Goal: Find specific page/section: Find specific page/section

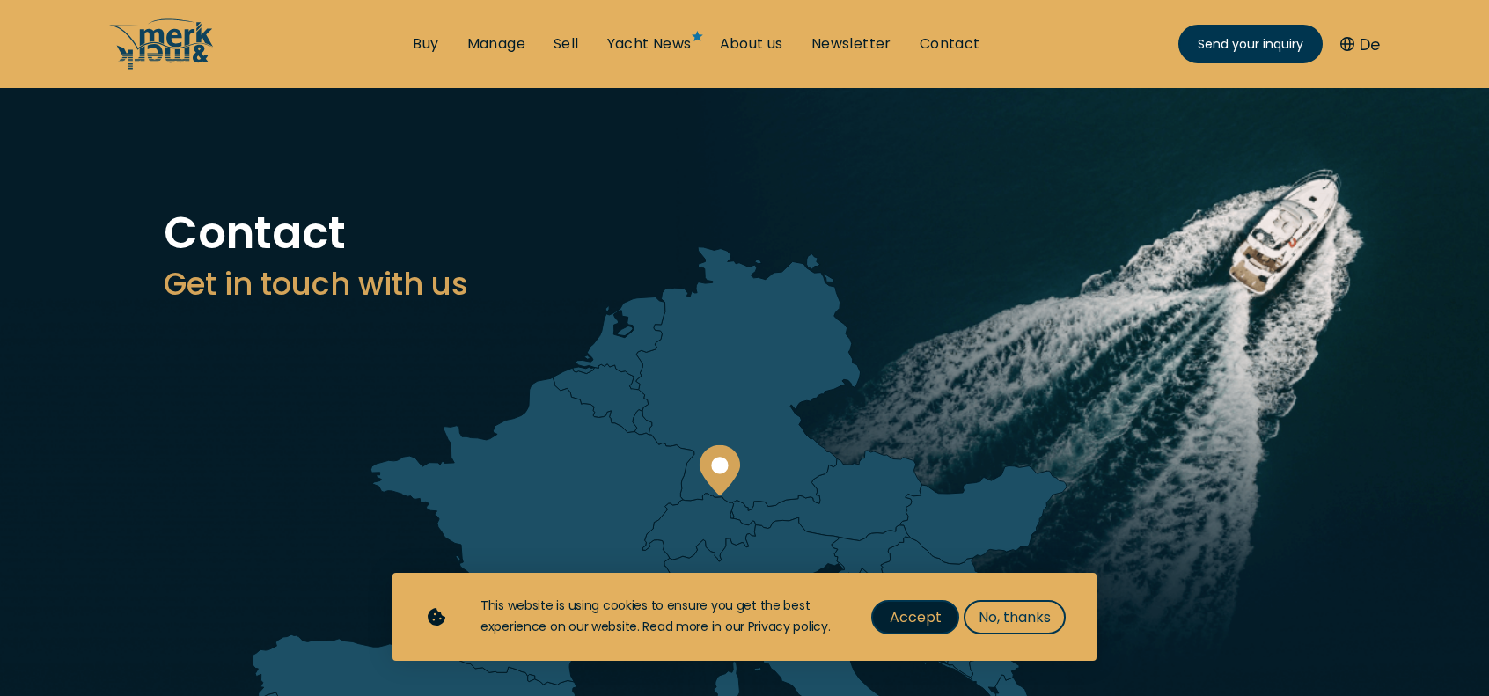
click at [908, 615] on span "Accept" at bounding box center [915, 617] width 52 height 22
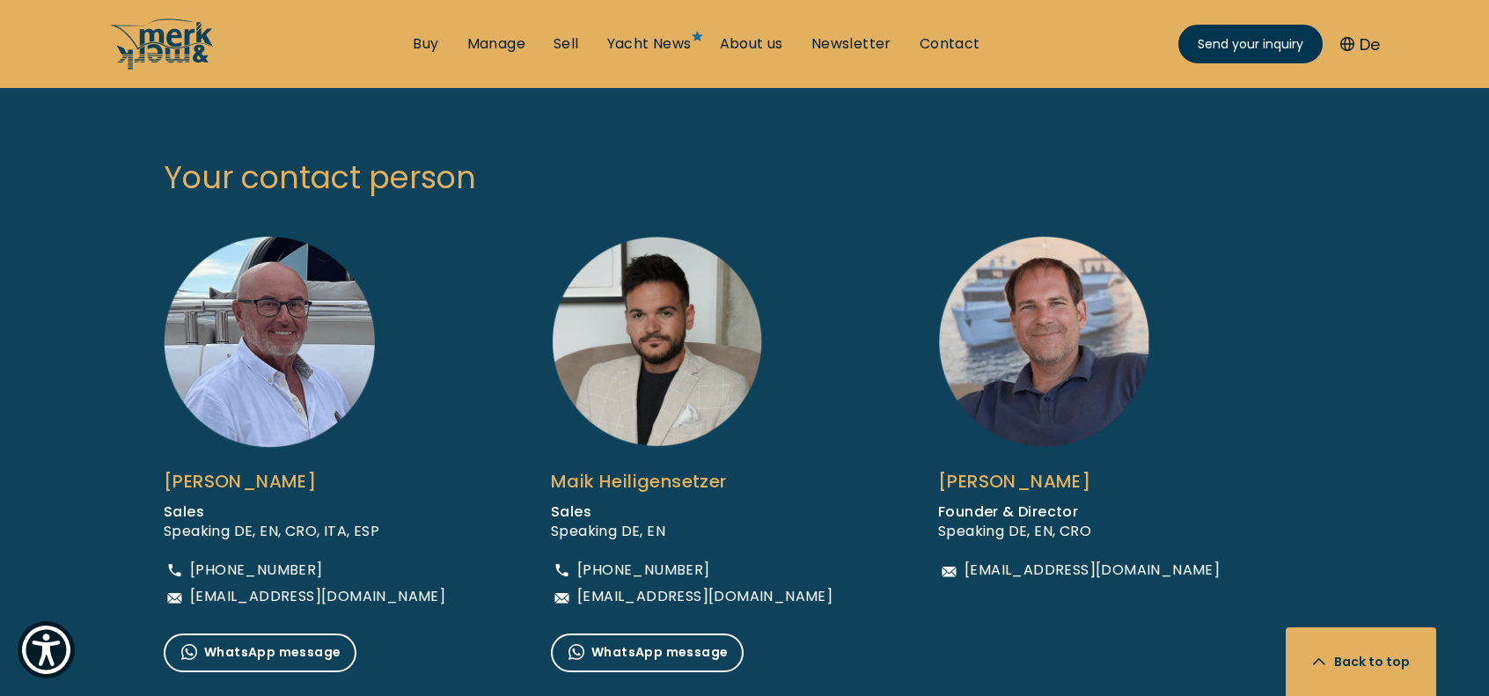
scroll to position [1144, 0]
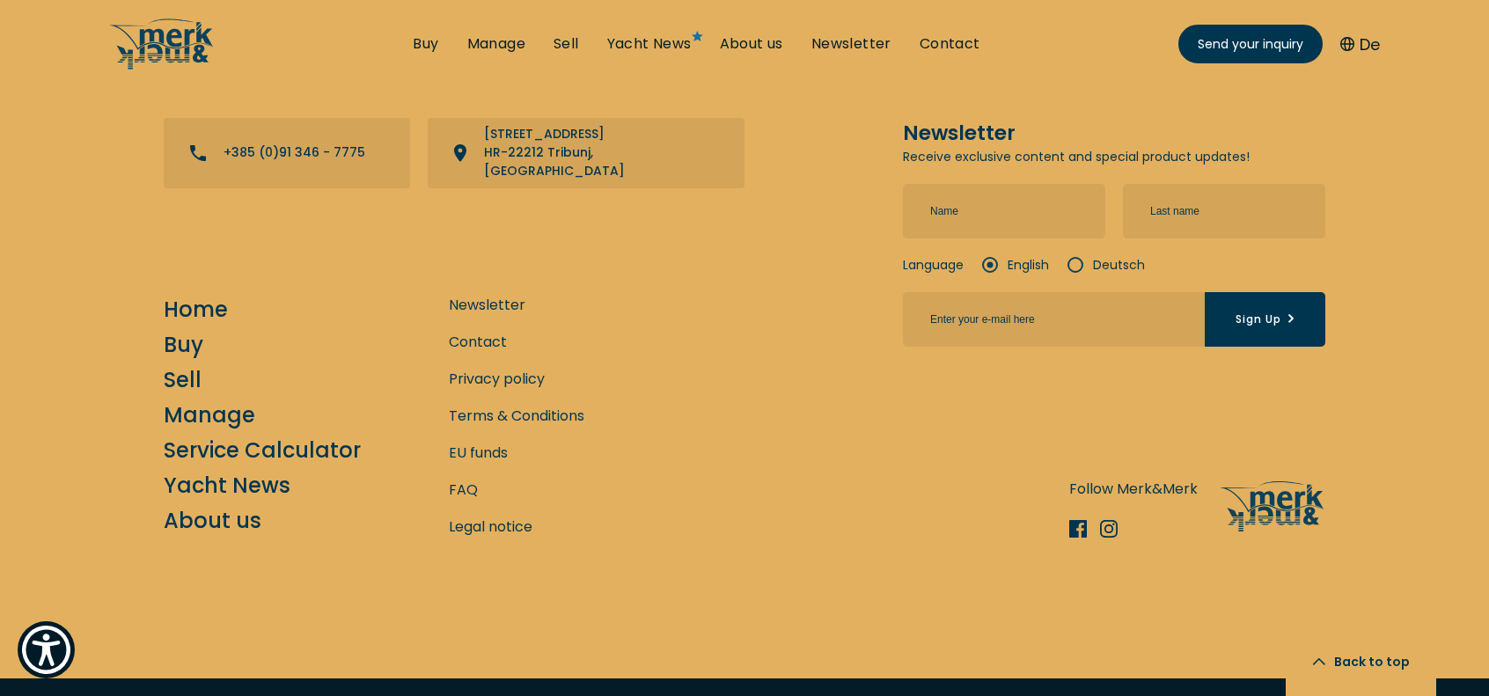
scroll to position [3938, 0]
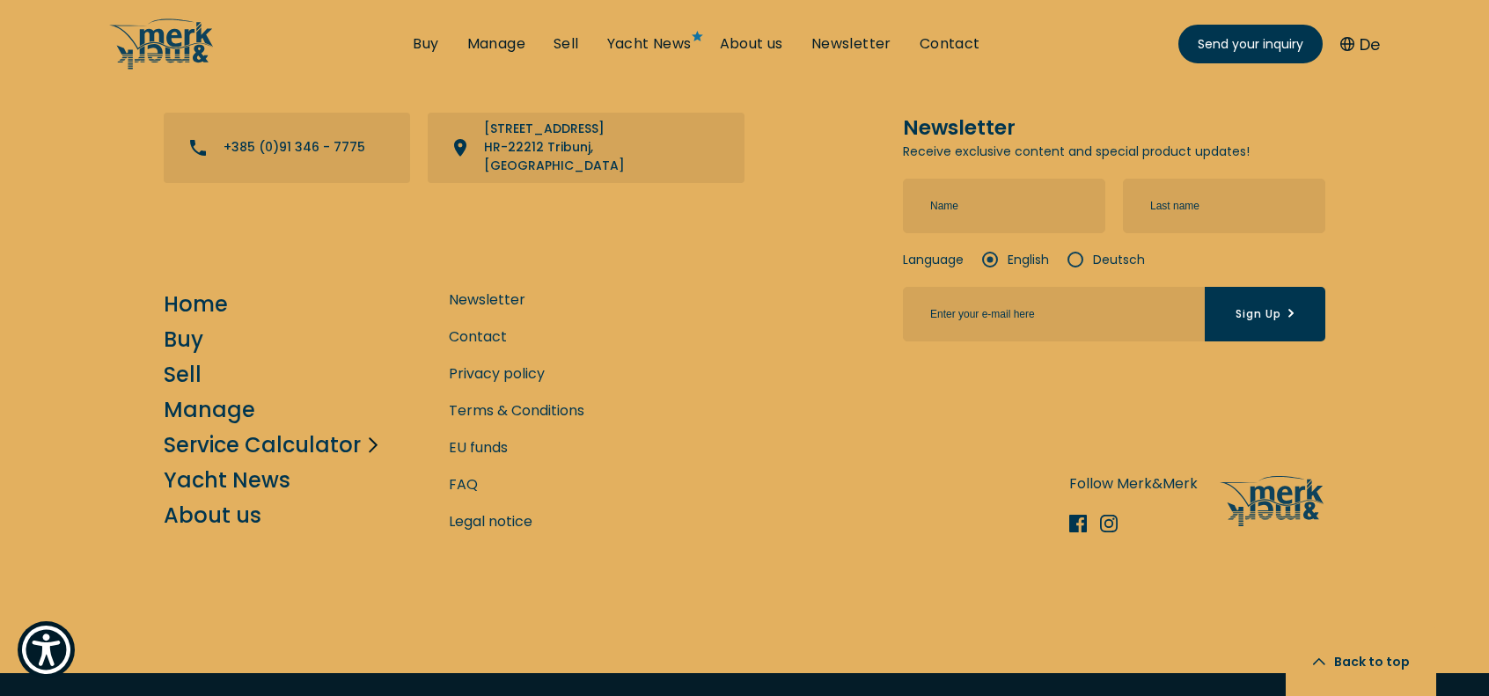
click at [289, 429] on link "Service Calculator" at bounding box center [262, 444] width 197 height 31
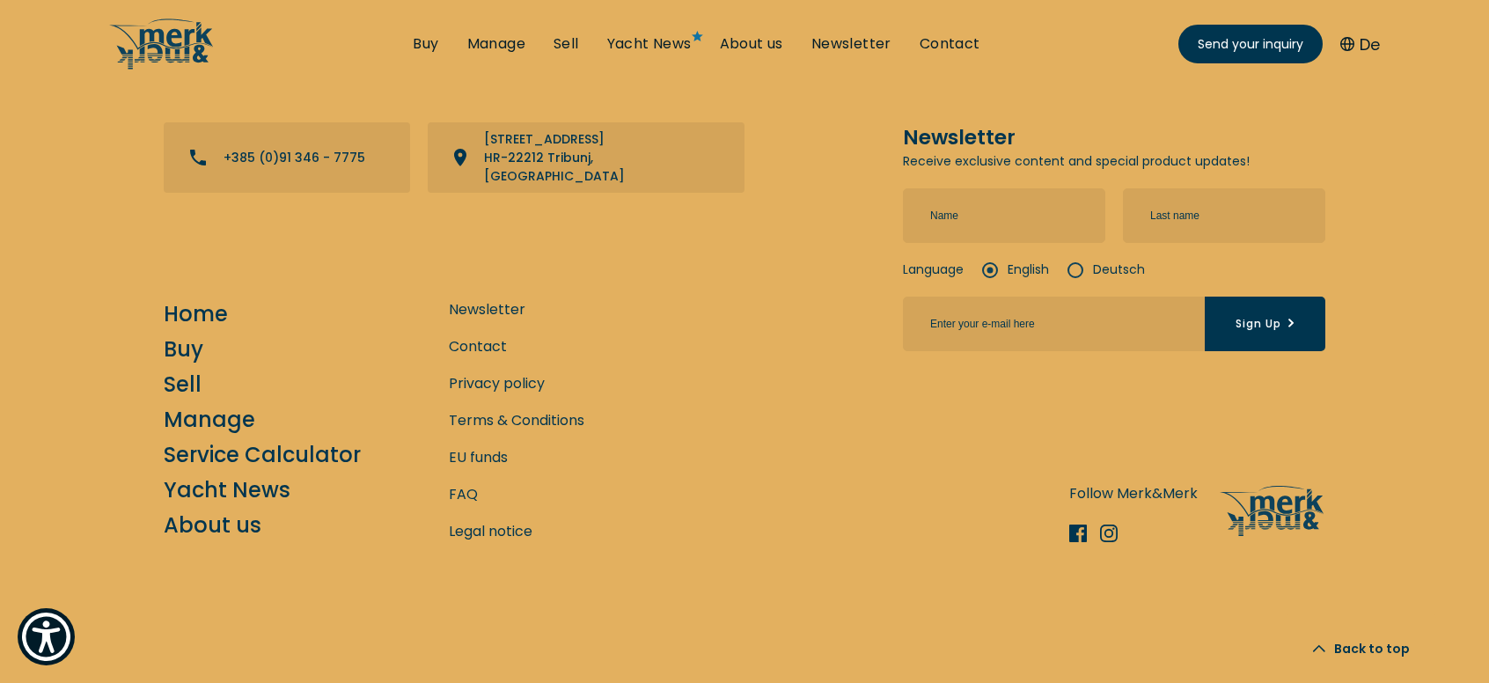
scroll to position [830, 0]
